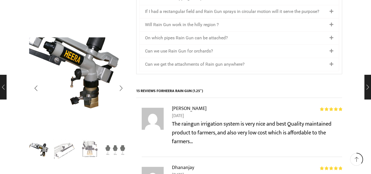
scroll to position [825, 0]
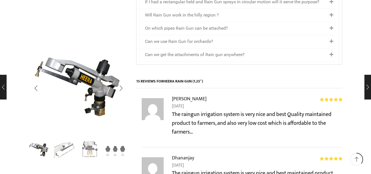
click at [63, 151] on img "2 / 4" at bounding box center [64, 149] width 23 height 23
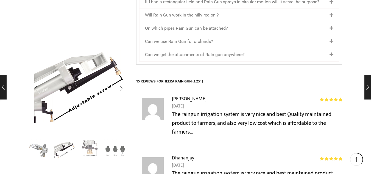
click at [92, 150] on img "3 / 4" at bounding box center [90, 149] width 23 height 23
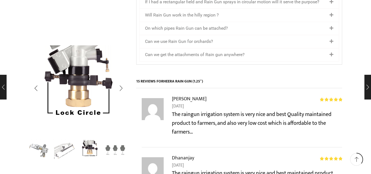
click at [109, 150] on img "4 / 4" at bounding box center [115, 149] width 23 height 23
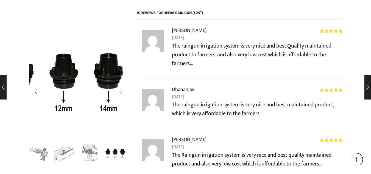
scroll to position [880, 0]
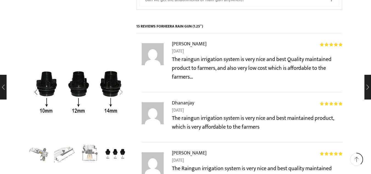
click at [123, 92] on div "Next slide" at bounding box center [121, 92] width 14 height 14
click at [37, 93] on div "Previous slide" at bounding box center [36, 92] width 14 height 14
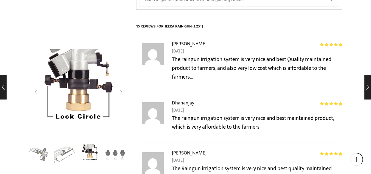
click at [37, 93] on div "Previous slide" at bounding box center [36, 92] width 14 height 14
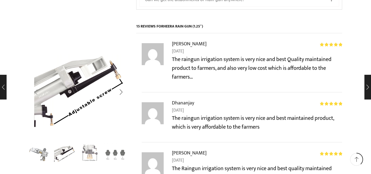
click at [37, 93] on div "Previous slide" at bounding box center [36, 92] width 14 height 14
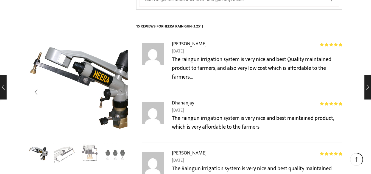
click at [46, 98] on img "1 / 4" at bounding box center [90, 87] width 137 height 137
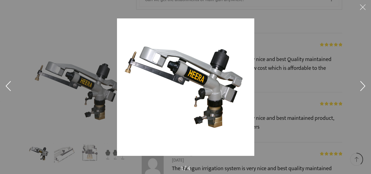
click at [363, 5] on button at bounding box center [363, 8] width 16 height 16
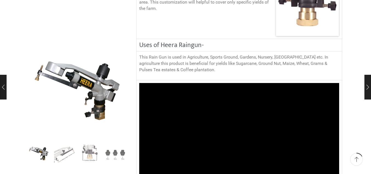
scroll to position [385, 0]
